Goal: Obtain resource: Obtain resource

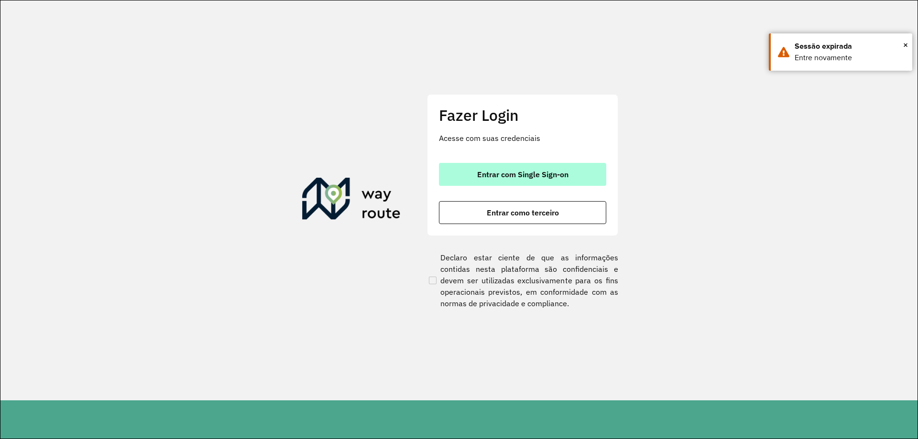
click at [509, 179] on button "Entrar com Single Sign-on" at bounding box center [522, 174] width 167 height 23
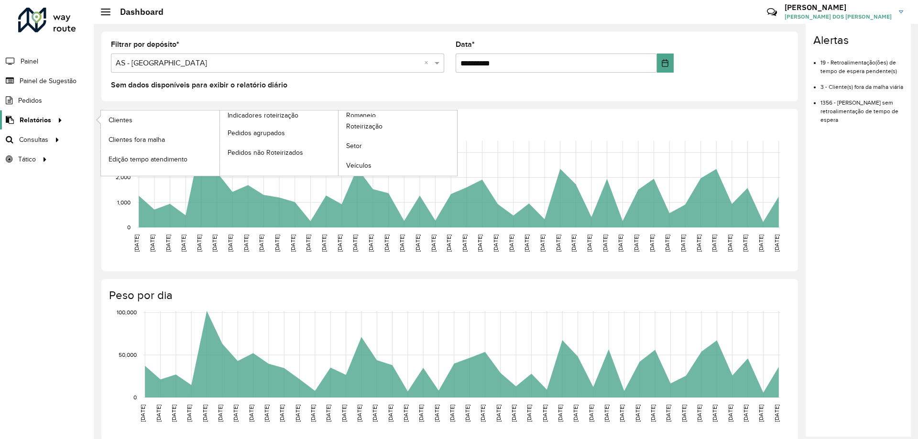
click at [41, 124] on span "Relatórios" at bounding box center [36, 120] width 32 height 10
click at [136, 120] on link "Clientes" at bounding box center [160, 119] width 119 height 19
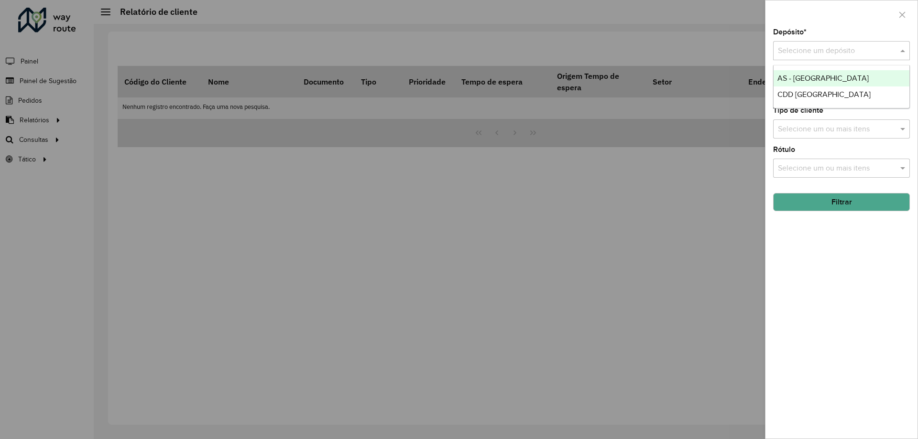
click at [828, 47] on input "text" at bounding box center [832, 50] width 108 height 11
click at [830, 98] on span "CDD [GEOGRAPHIC_DATA]" at bounding box center [823, 94] width 93 height 8
click at [830, 89] on input "text" at bounding box center [836, 90] width 122 height 11
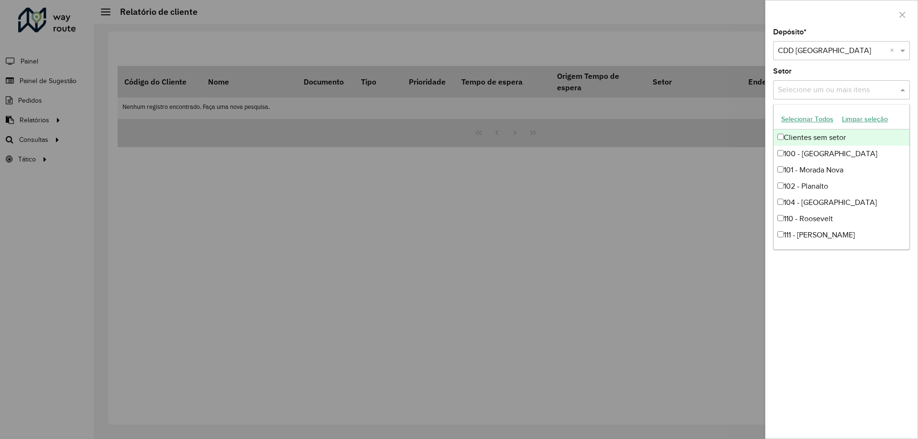
click at [830, 89] on input "text" at bounding box center [836, 90] width 122 height 11
click at [712, 131] on div at bounding box center [459, 219] width 918 height 439
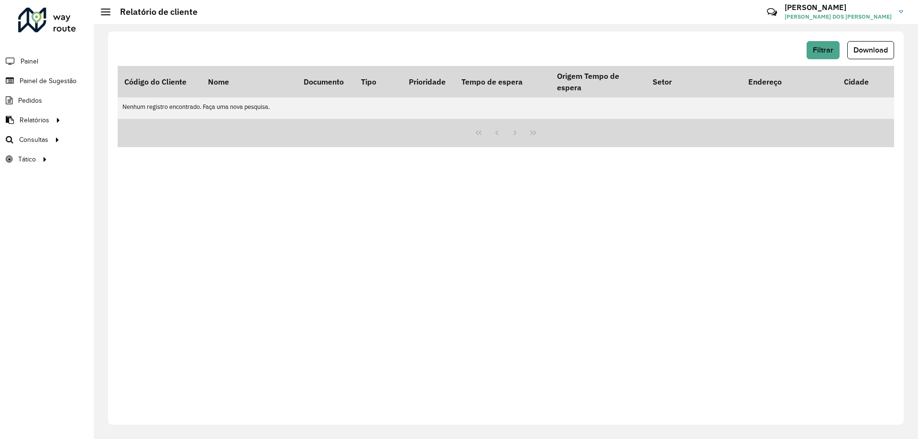
click at [815, 40] on div "Filtrar Download Código do Cliente Nome Documento Tipo Prioridade Tempo de espe…" at bounding box center [505, 228] width 795 height 393
click at [821, 45] on button "Filtrar" at bounding box center [822, 50] width 33 height 18
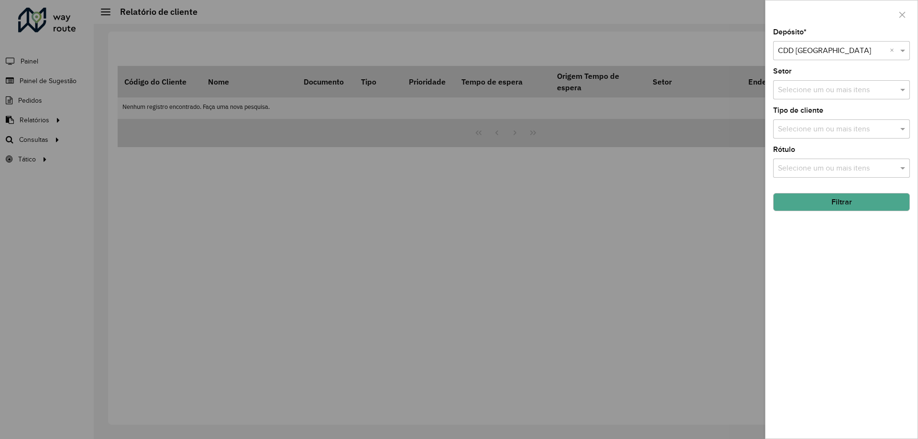
click at [835, 203] on button "Filtrar" at bounding box center [841, 202] width 137 height 18
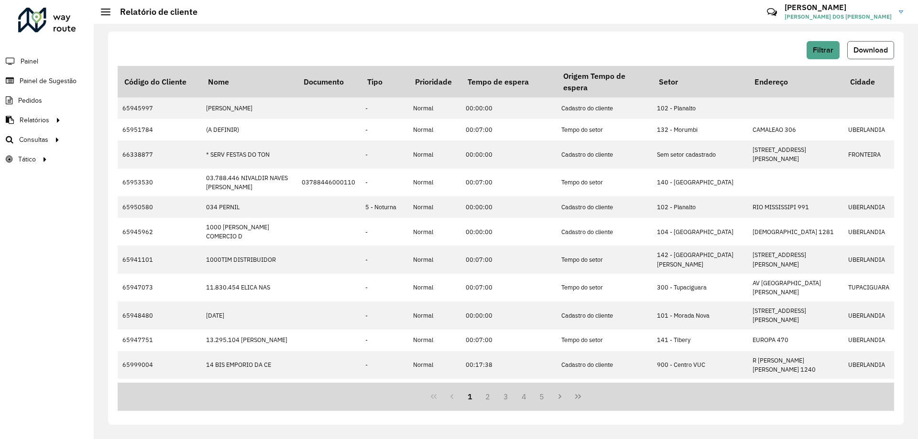
click at [860, 45] on button "Download" at bounding box center [870, 50] width 47 height 18
